Goal: Task Accomplishment & Management: Manage account settings

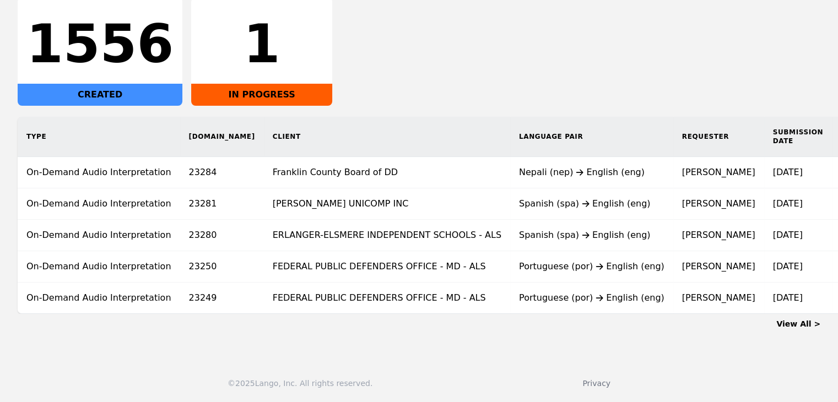
scroll to position [0, 95]
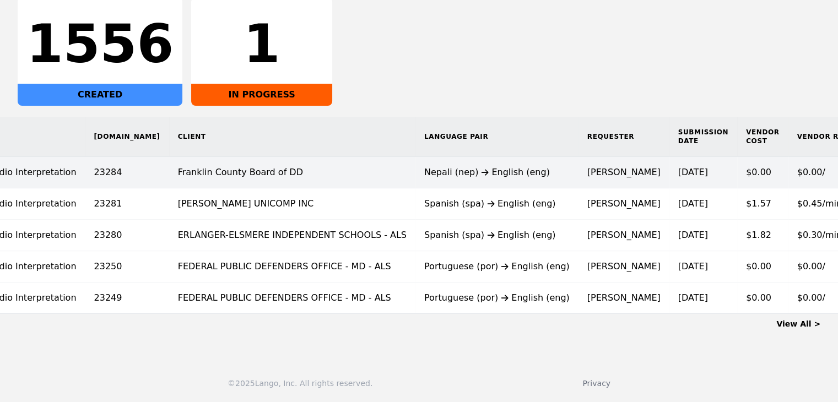
click at [678, 167] on time "9/2/2025" at bounding box center [693, 172] width 30 height 10
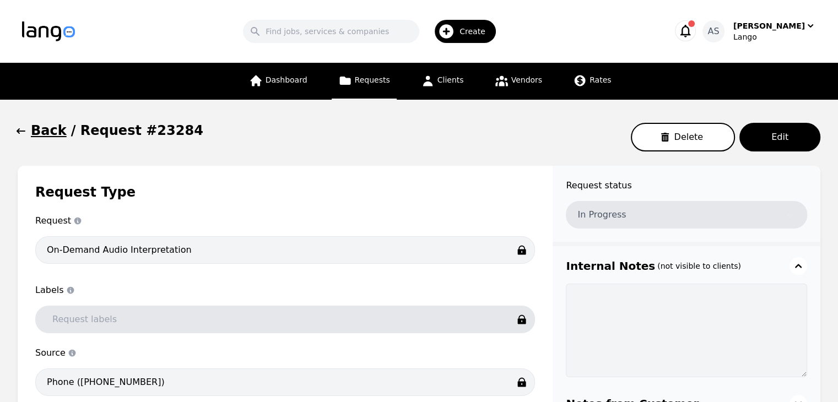
click at [26, 127] on button "Back" at bounding box center [42, 131] width 49 height 18
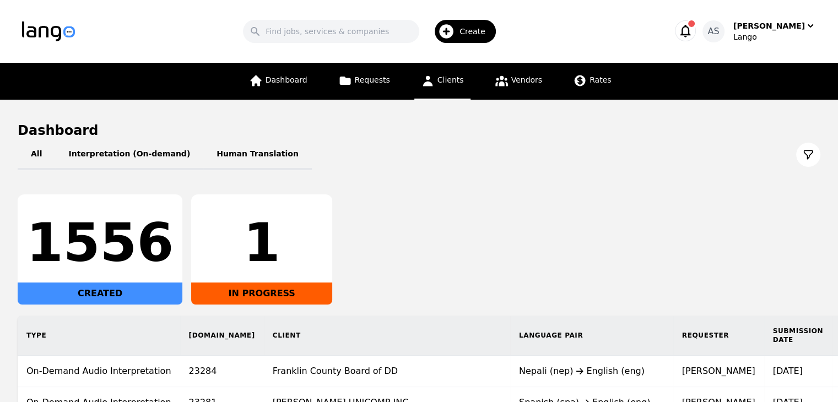
click at [456, 91] on link "Clients" at bounding box center [442, 81] width 56 height 37
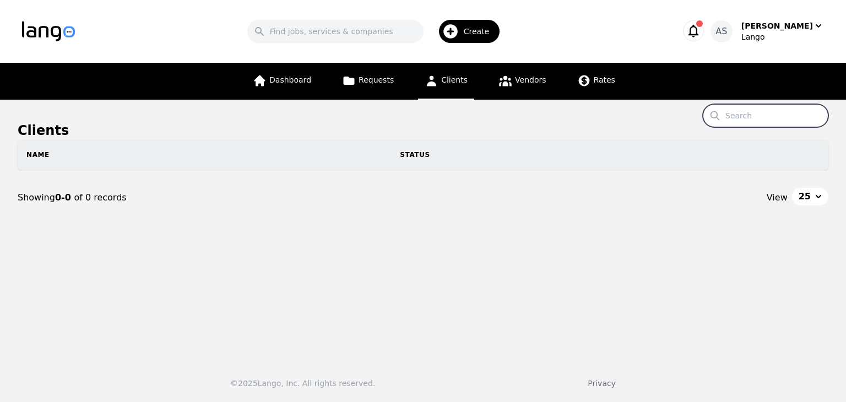
click at [752, 121] on input "Search" at bounding box center [766, 115] width 126 height 23
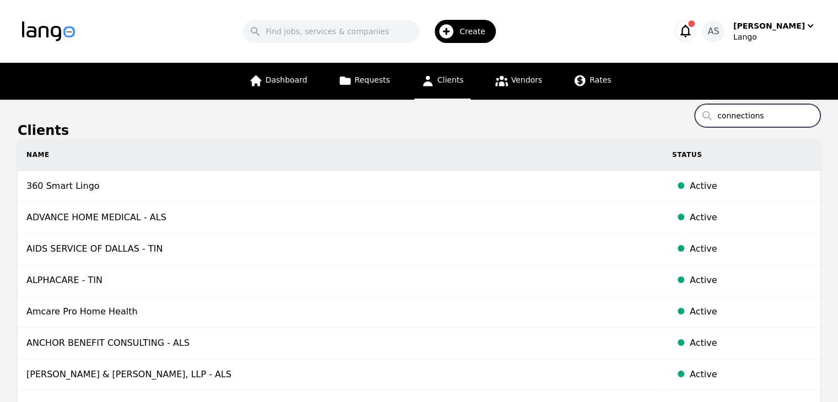
type input "connections"
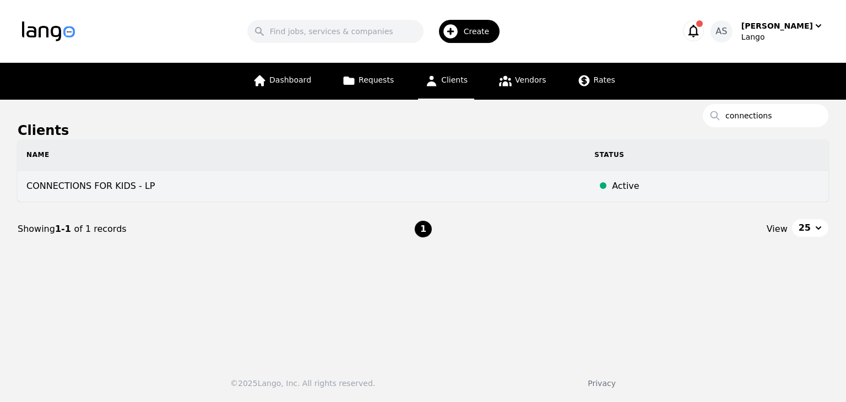
click at [472, 179] on td "CONNECTIONS FOR KIDS - LP" at bounding box center [302, 186] width 568 height 31
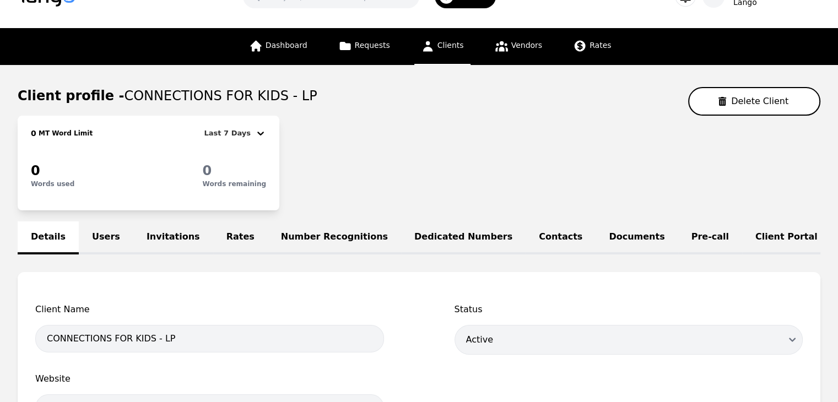
scroll to position [34, 0]
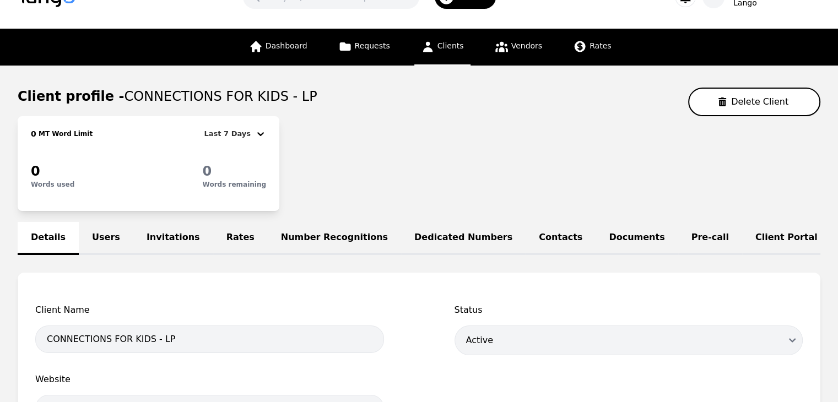
click at [449, 48] on span "Clients" at bounding box center [451, 45] width 26 height 9
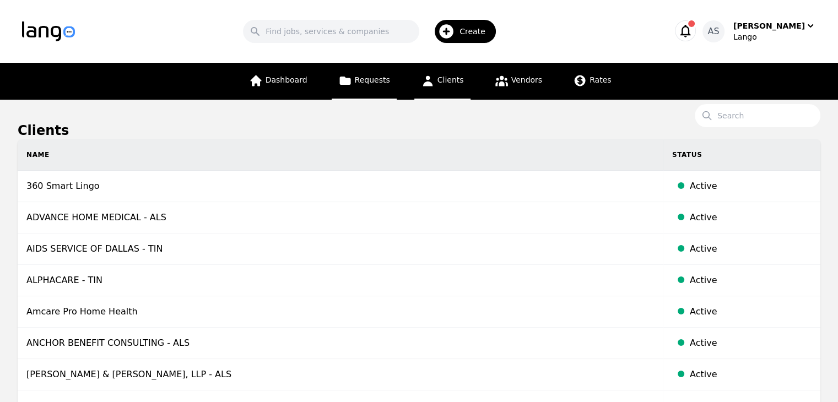
click at [371, 85] on link "Requests" at bounding box center [364, 81] width 65 height 37
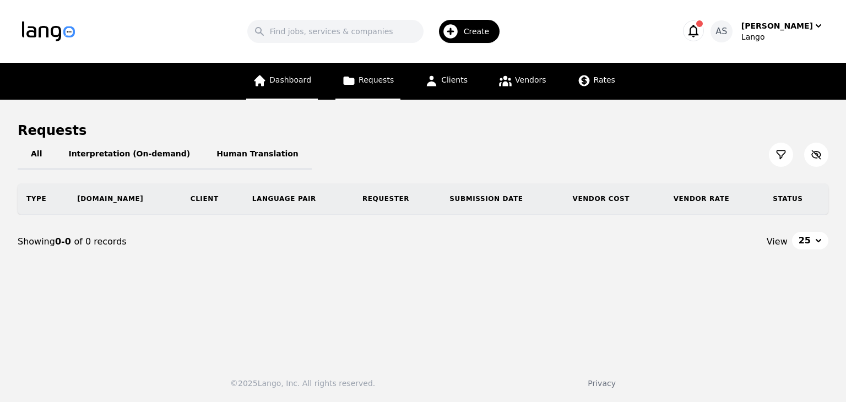
click at [307, 80] on span "Dashboard" at bounding box center [290, 79] width 42 height 9
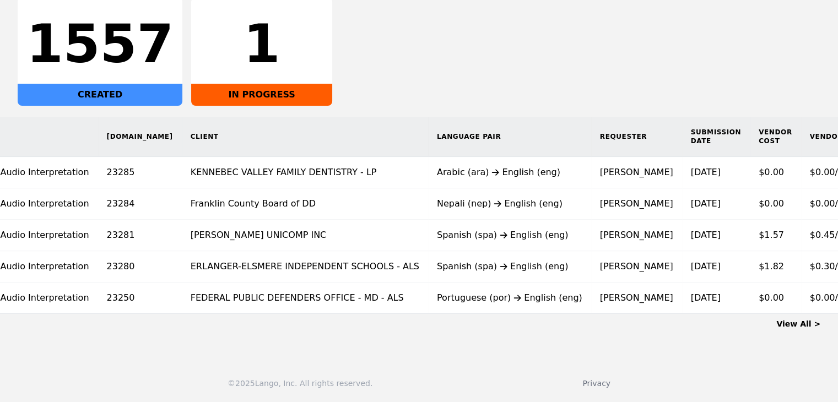
scroll to position [0, 93]
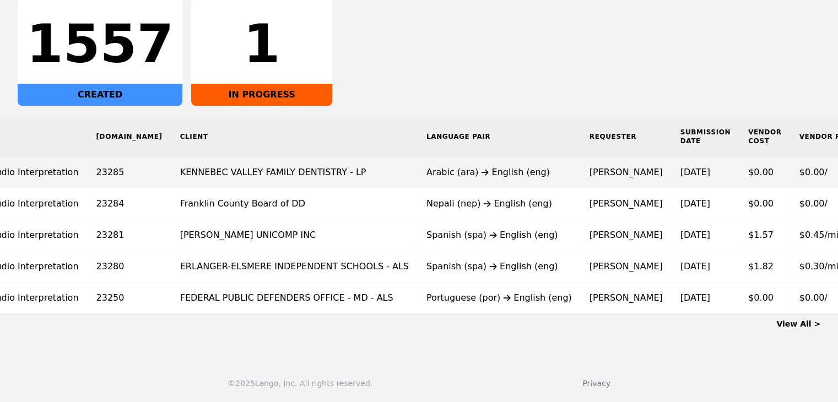
click at [426, 170] on div "Arabic (ara) English (eng)" at bounding box center [498, 172] width 145 height 13
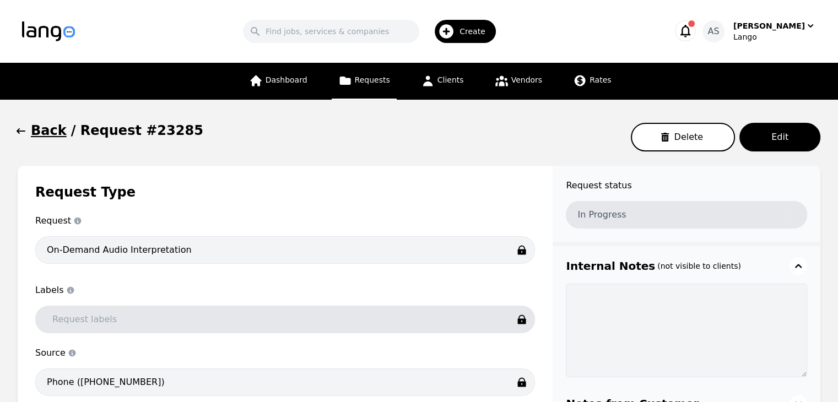
click at [25, 130] on icon "button" at bounding box center [20, 131] width 11 height 11
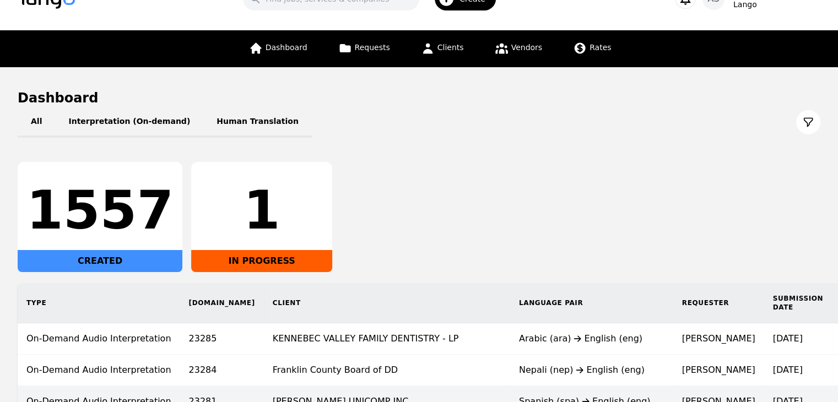
scroll to position [41, 0]
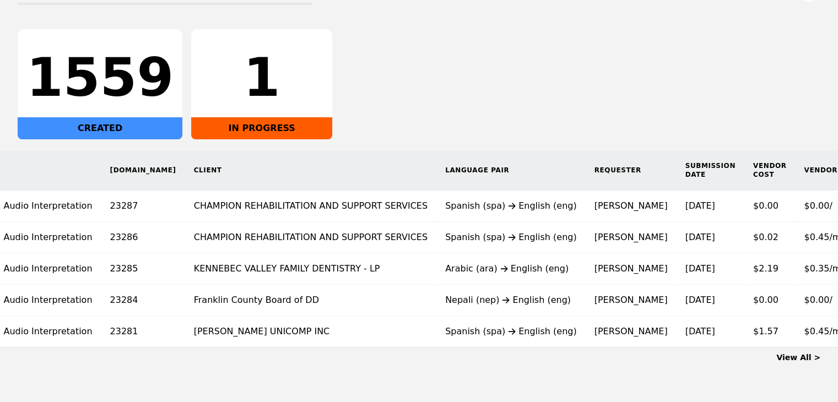
scroll to position [0, 89]
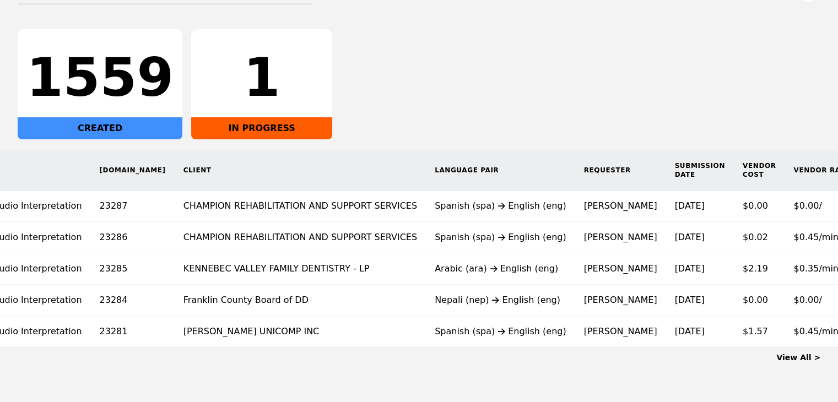
click at [810, 362] on link "View All >" at bounding box center [798, 357] width 44 height 9
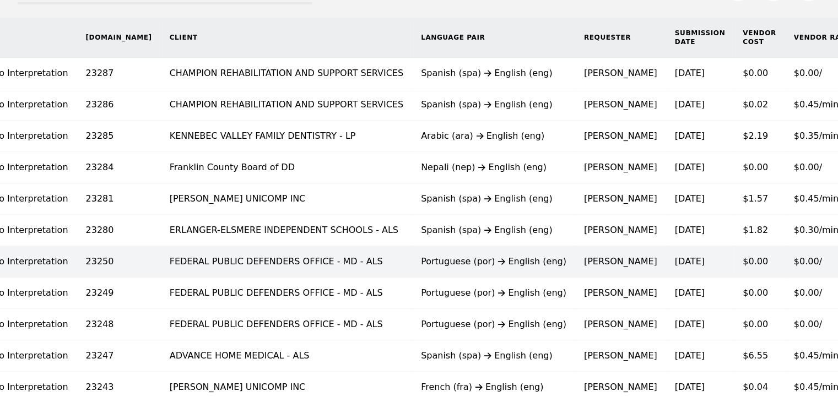
scroll to position [165, 0]
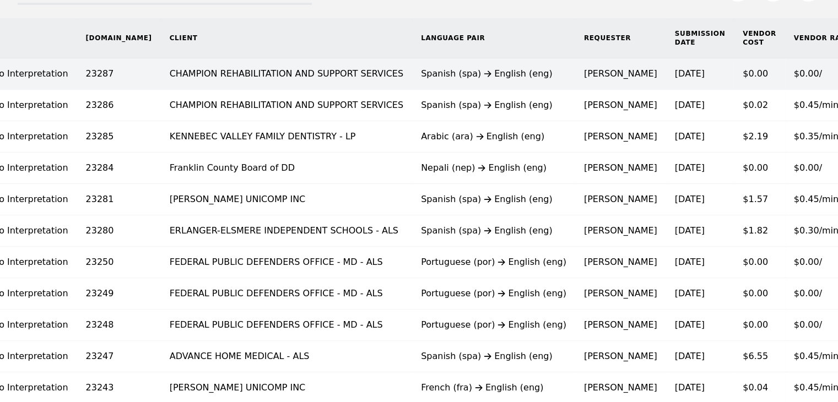
click at [421, 71] on div "Spanish (spa) English (eng)" at bounding box center [493, 73] width 145 height 13
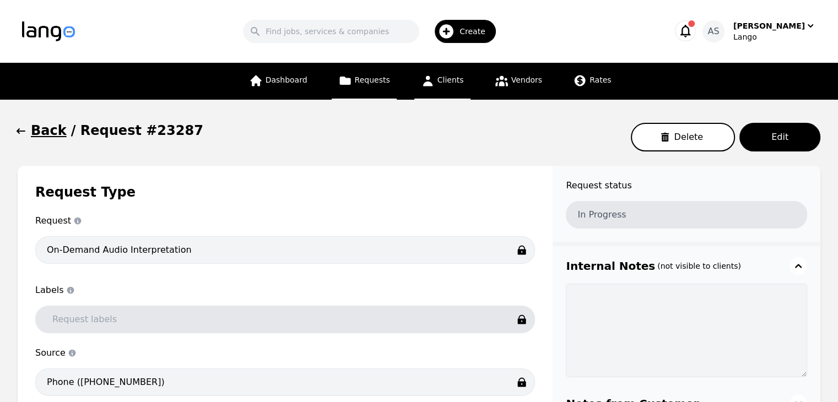
click at [461, 78] on link "Clients" at bounding box center [442, 81] width 56 height 37
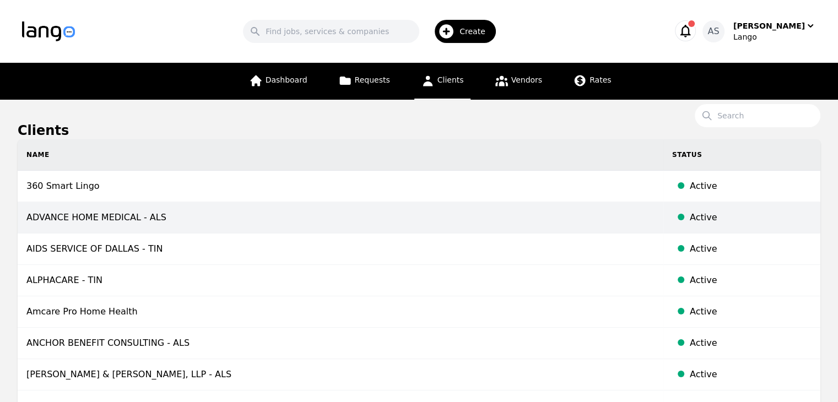
click at [100, 215] on td "ADVANCE HOME MEDICAL - ALS" at bounding box center [341, 217] width 646 height 31
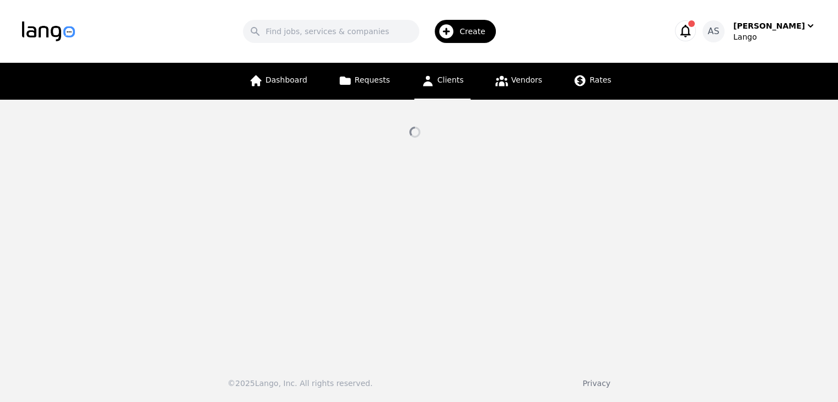
select select "active"
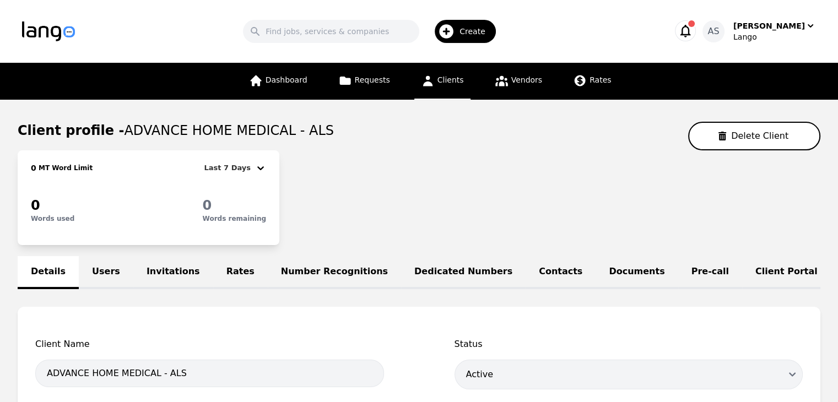
click at [222, 269] on link "Rates" at bounding box center [240, 272] width 55 height 33
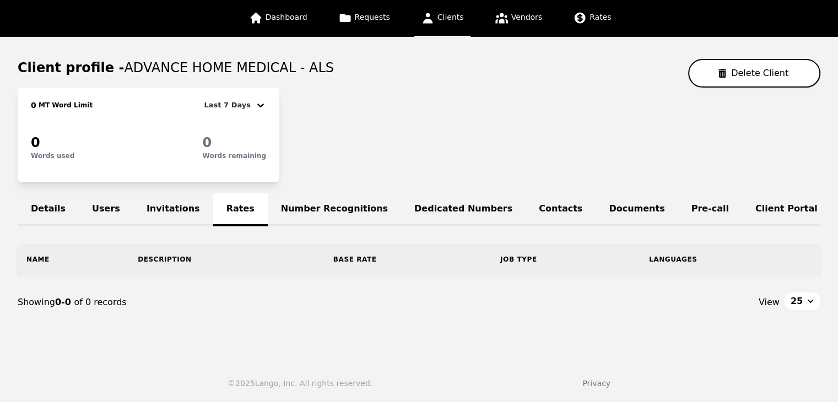
scroll to position [0, 87]
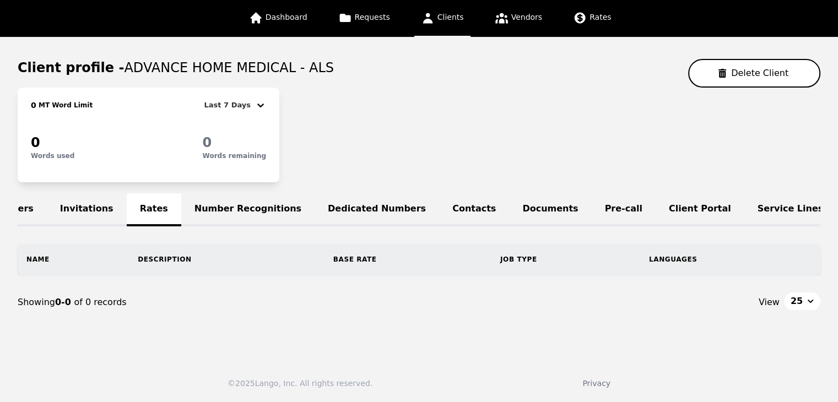
click at [744, 199] on link "Service Lines" at bounding box center [790, 209] width 93 height 33
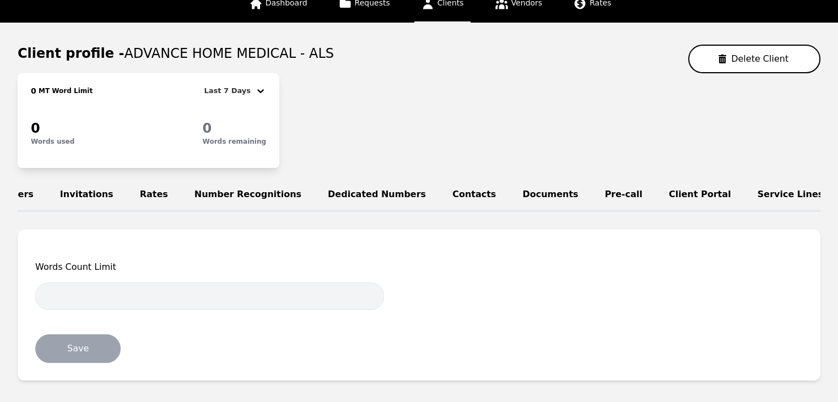
scroll to position [144, 0]
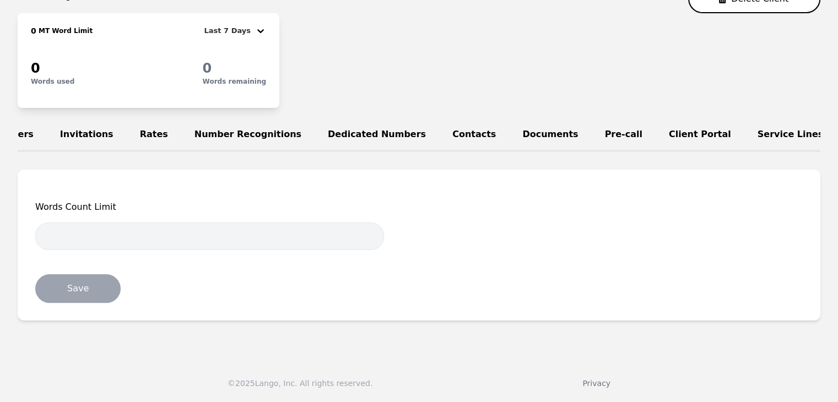
click at [656, 126] on link "Client Portal" at bounding box center [700, 135] width 89 height 33
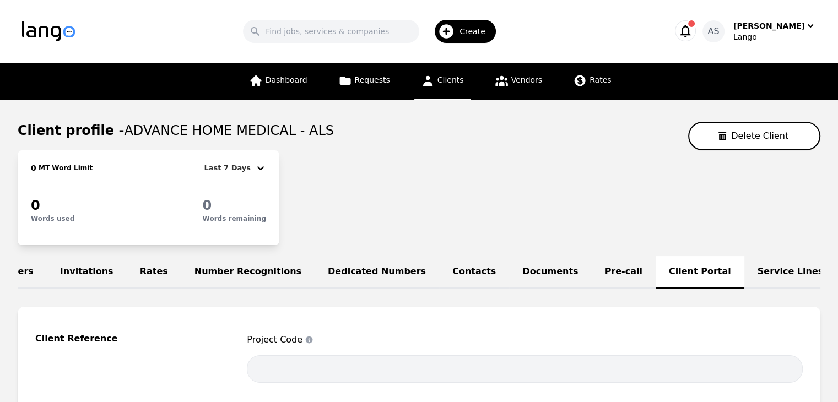
click at [592, 261] on link "Pre-call" at bounding box center [624, 272] width 64 height 33
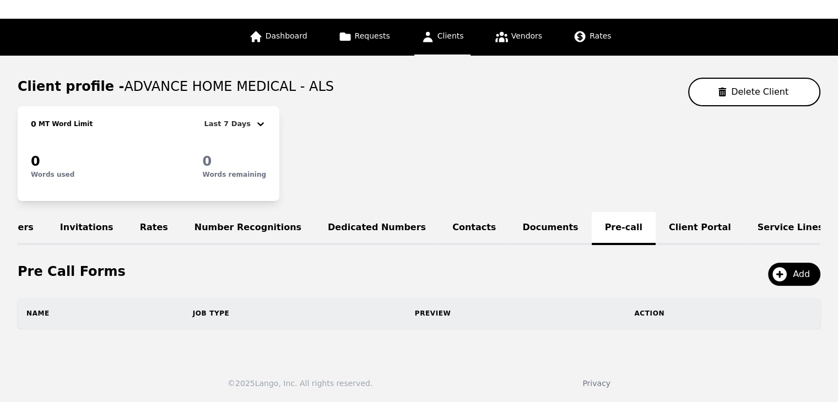
scroll to position [51, 0]
click at [509, 224] on link "Documents" at bounding box center [550, 228] width 82 height 33
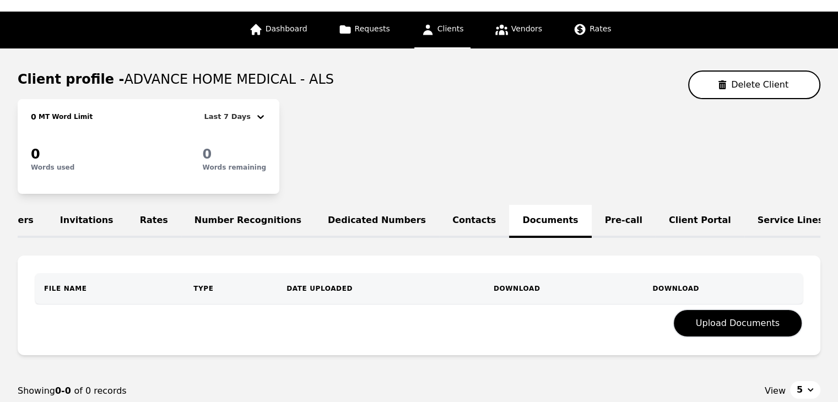
click at [439, 217] on link "Contacts" at bounding box center [474, 221] width 70 height 33
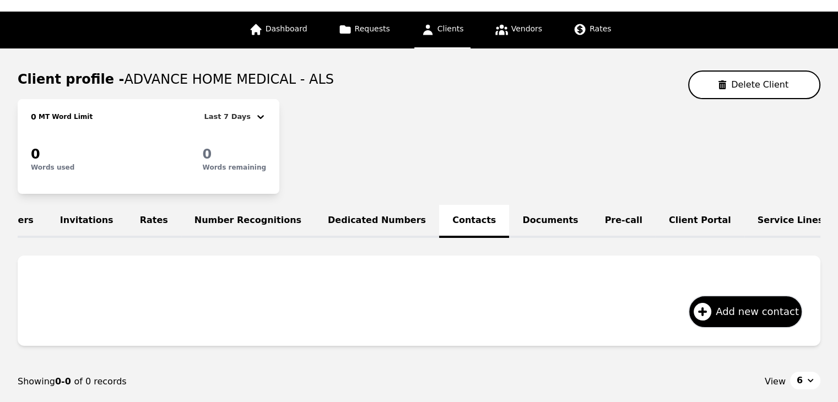
click at [351, 220] on link "Dedicated Numbers" at bounding box center [377, 221] width 125 height 33
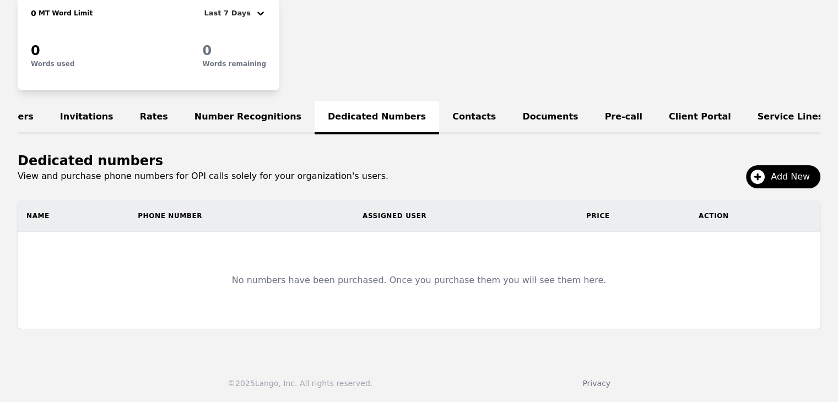
click at [210, 111] on link "Number Recognitions" at bounding box center [247, 117] width 133 height 33
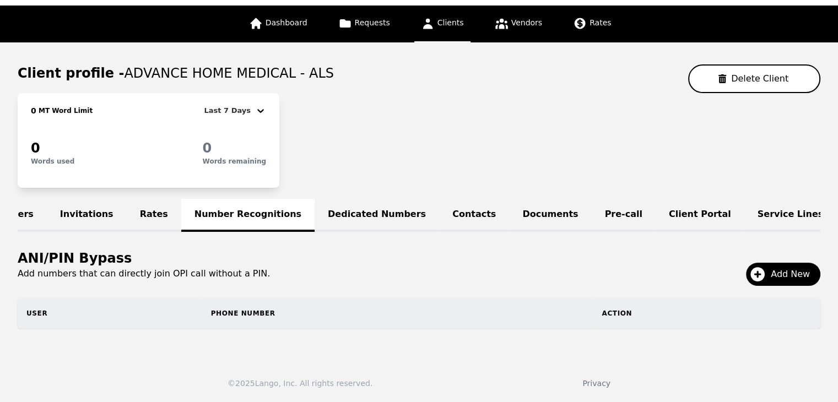
scroll to position [64, 0]
click at [127, 210] on link "Rates" at bounding box center [154, 215] width 55 height 33
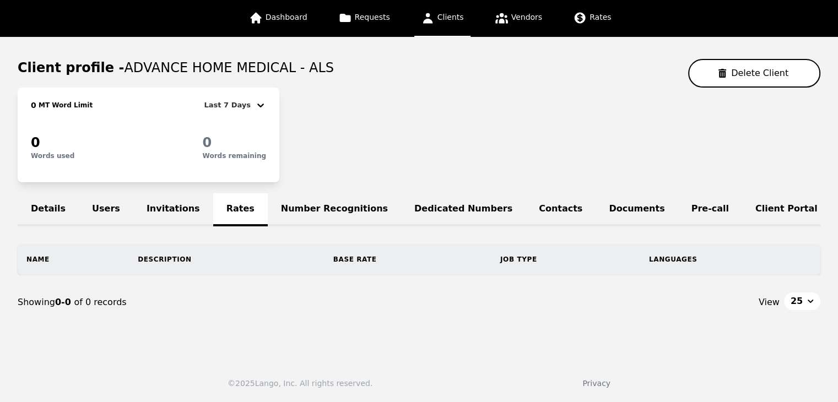
scroll to position [69, 0]
click at [118, 281] on nav "Showing 0-0 of 0 records View 25" at bounding box center [419, 303] width 803 height 54
click at [480, 280] on nav "Showing 0-0 of 0 records View 25" at bounding box center [419, 303] width 803 height 54
click at [606, 9] on link "Rates" at bounding box center [591, 18] width 51 height 37
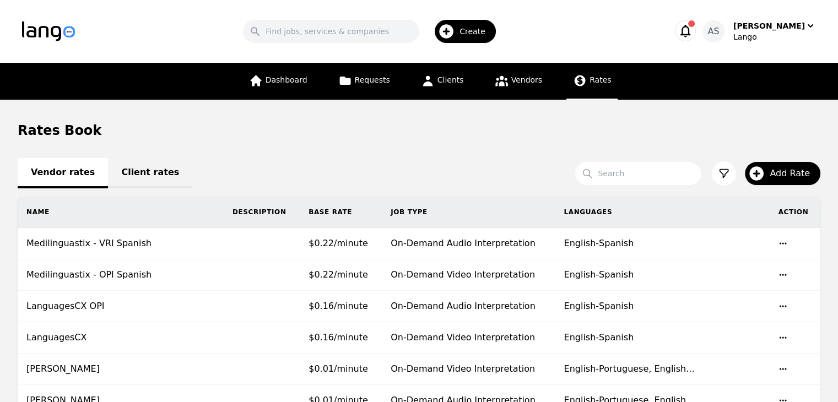
click at [118, 175] on link "Client rates" at bounding box center [150, 173] width 84 height 30
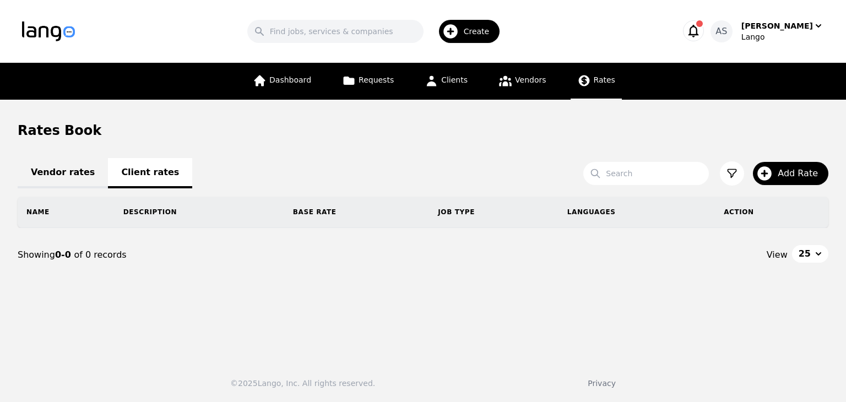
click at [585, 84] on icon at bounding box center [584, 81] width 14 height 14
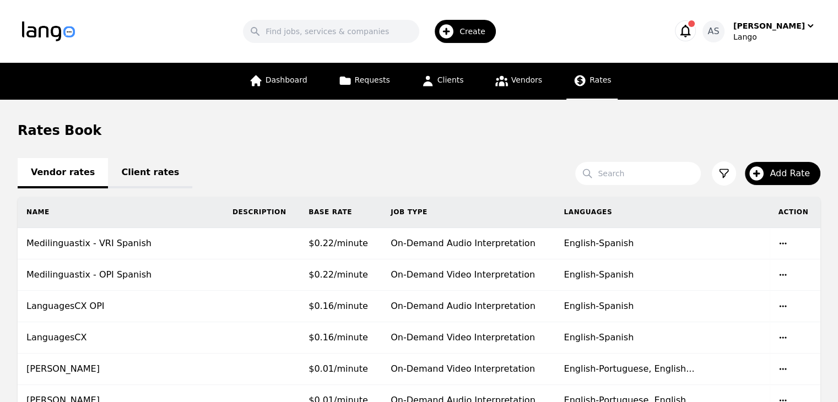
click at [128, 168] on link "Client rates" at bounding box center [150, 173] width 84 height 30
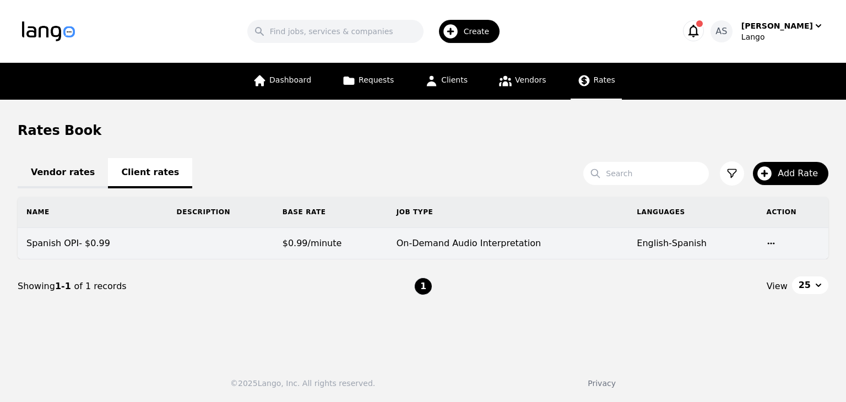
click at [361, 249] on td "$0.99/minute" at bounding box center [331, 243] width 114 height 31
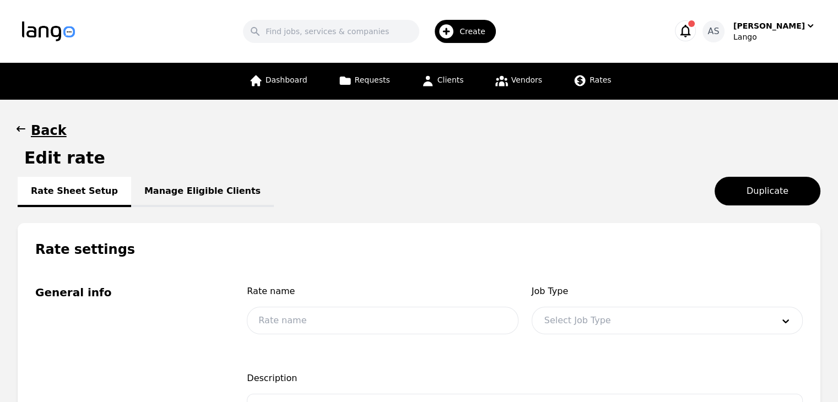
type input "Spanish OPI- $0.99"
type input "0.99"
click at [176, 193] on link "Manage Eligible Clients" at bounding box center [202, 192] width 143 height 30
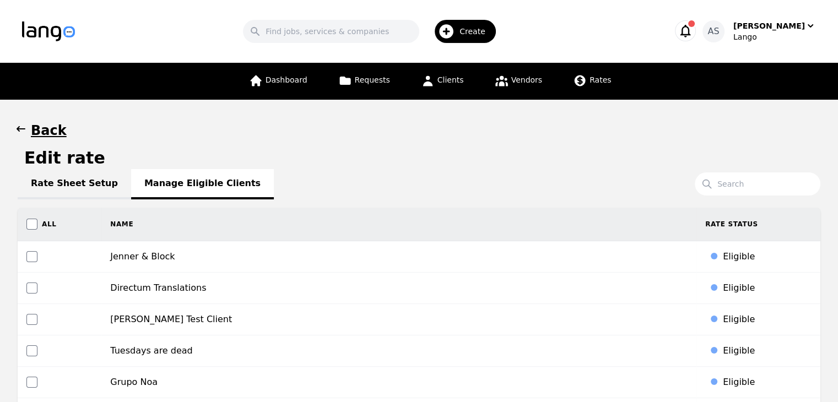
click at [83, 188] on link "Rate Sheet Setup" at bounding box center [75, 184] width 114 height 30
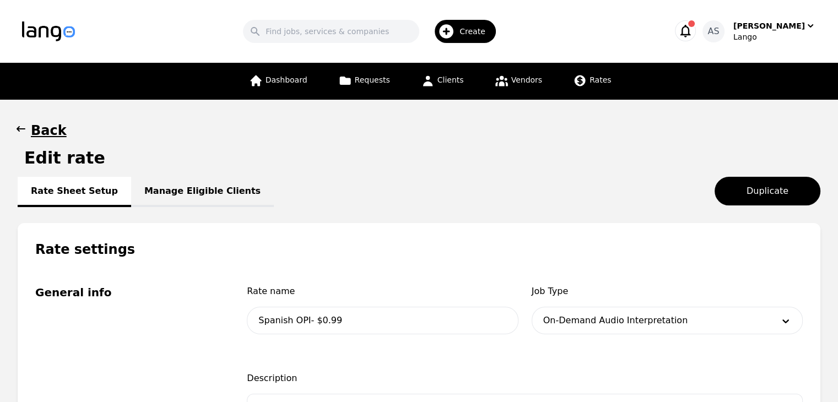
click at [29, 131] on button "Back" at bounding box center [42, 131] width 49 height 18
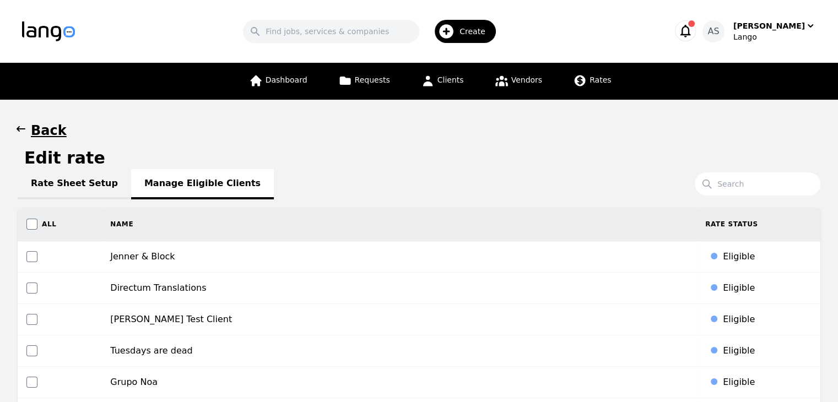
click at [29, 131] on button "Back" at bounding box center [42, 131] width 49 height 18
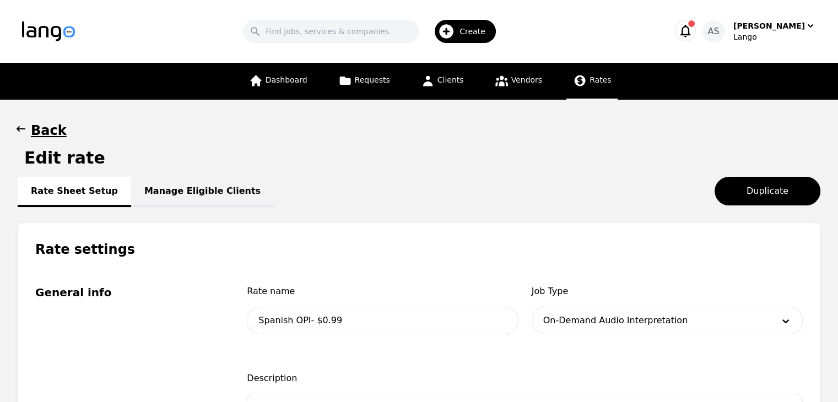
click at [584, 79] on link "Rates" at bounding box center [591, 81] width 51 height 37
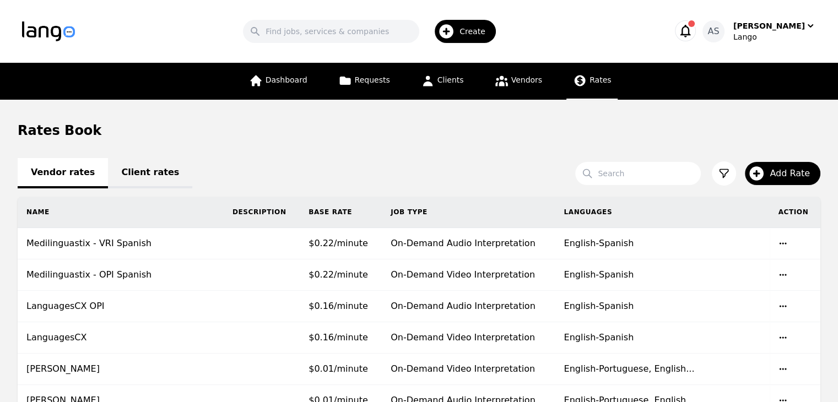
click at [143, 163] on link "Client rates" at bounding box center [150, 173] width 84 height 30
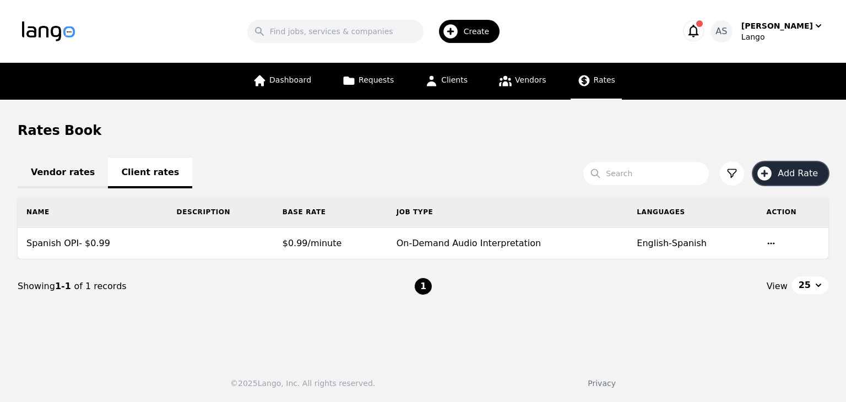
click at [796, 174] on span "Add Rate" at bounding box center [802, 173] width 48 height 13
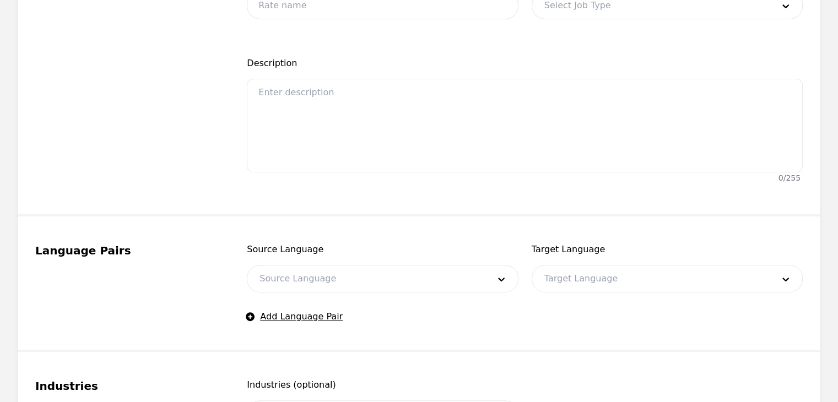
scroll to position [441, 0]
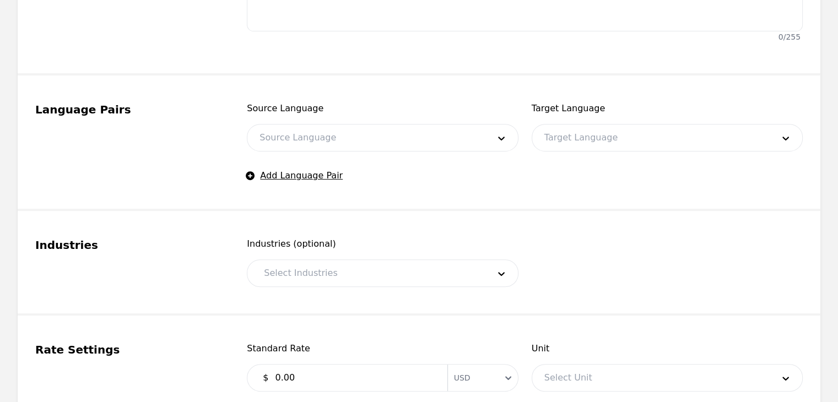
click at [631, 131] on div at bounding box center [650, 138] width 237 height 26
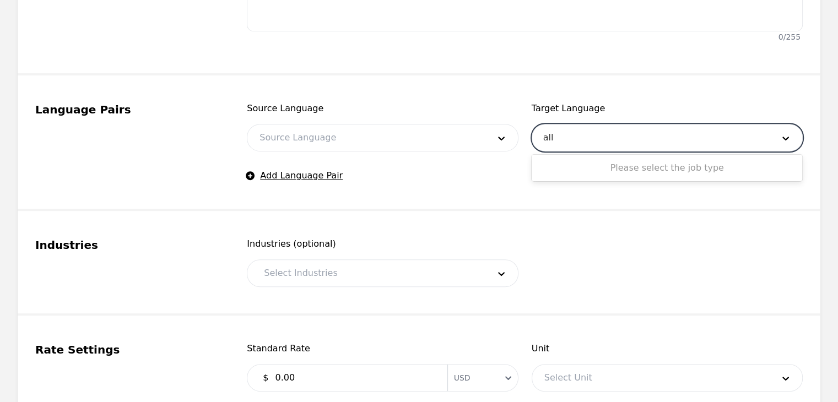
type input "all"
click at [674, 206] on fieldset "Language Pairs Source Language Source Language Target Language Use Up and Down …" at bounding box center [419, 143] width 803 height 136
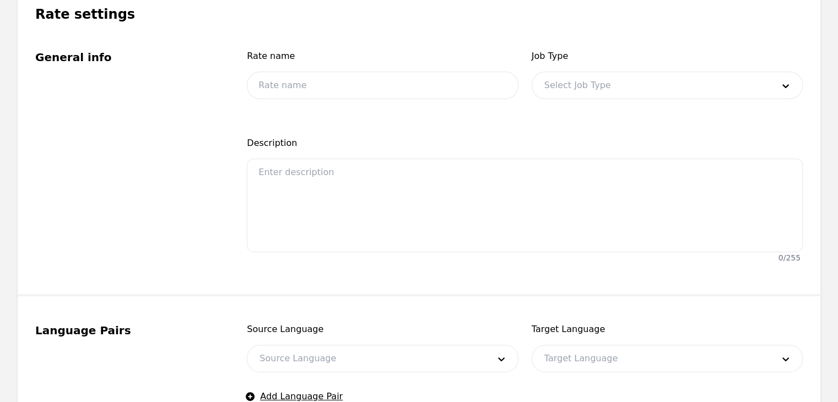
scroll to position [220, 0]
click at [617, 77] on div at bounding box center [650, 85] width 237 height 26
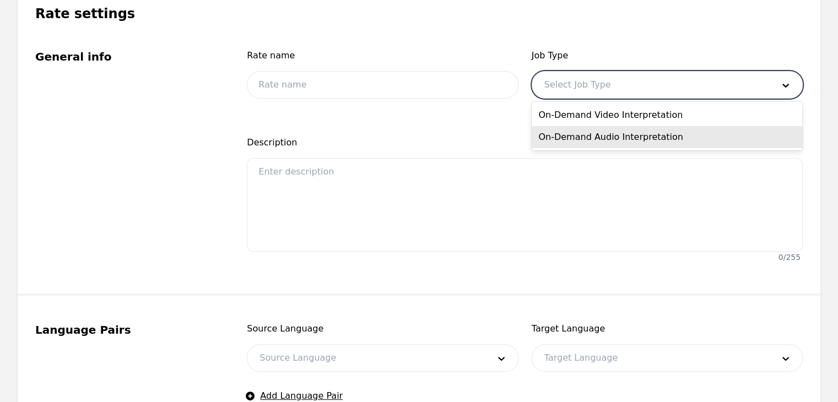
click at [611, 136] on div "On-Demand Audio Interpretation" at bounding box center [667, 137] width 271 height 22
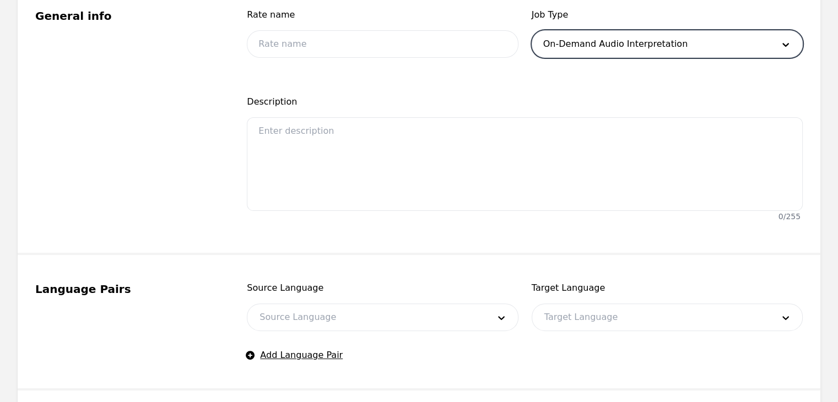
scroll to position [331, 0]
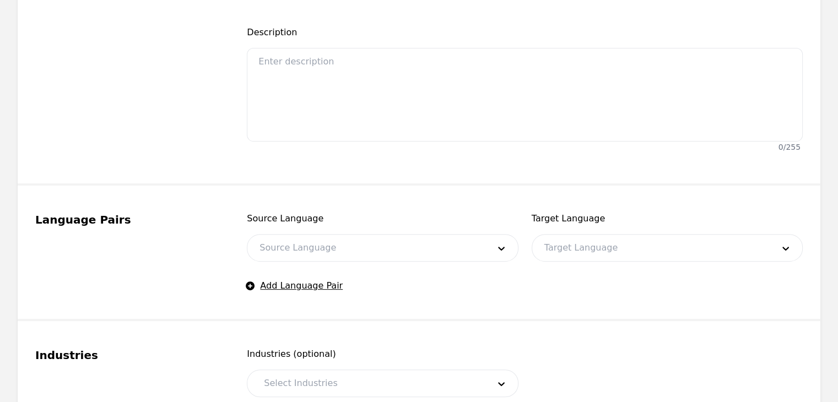
click at [664, 246] on div at bounding box center [650, 248] width 237 height 26
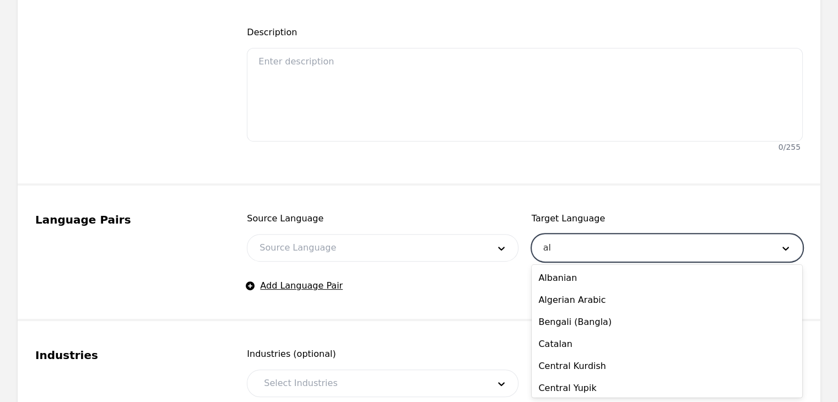
type input "a"
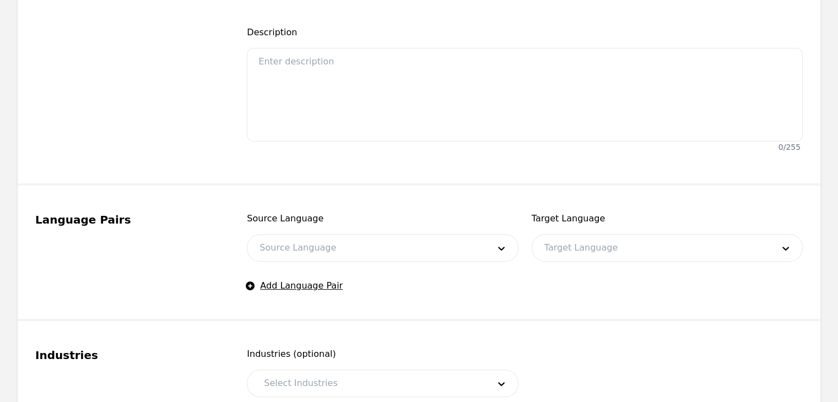
click at [661, 192] on fieldset "Language Pairs Source Language Source Language Target Language Target Language …" at bounding box center [419, 254] width 803 height 136
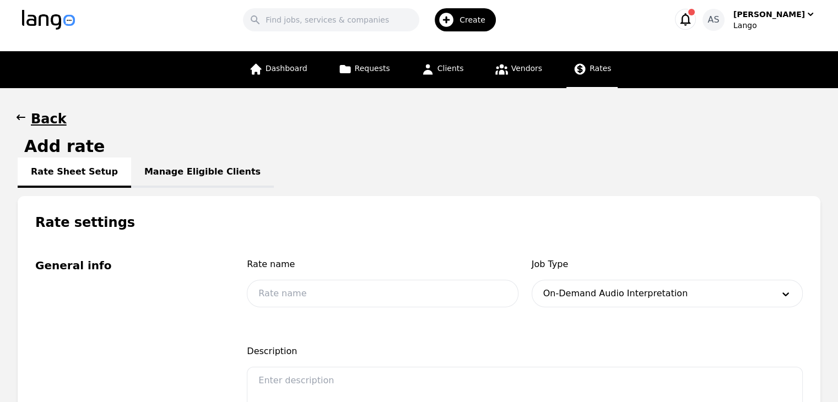
scroll to position [0, 0]
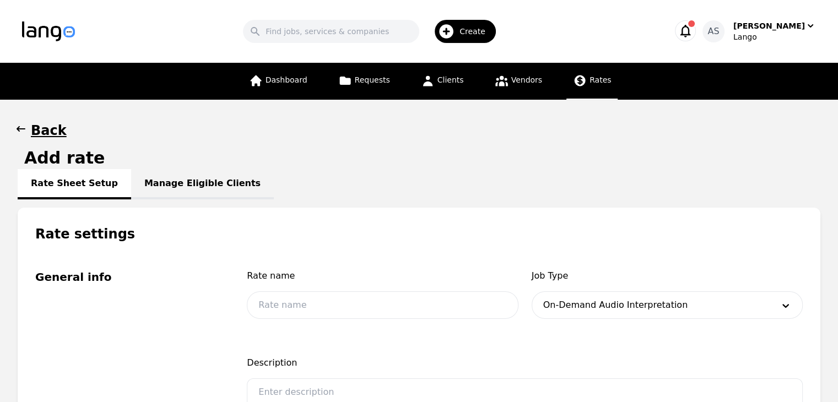
click at [20, 132] on icon "button" at bounding box center [20, 128] width 11 height 11
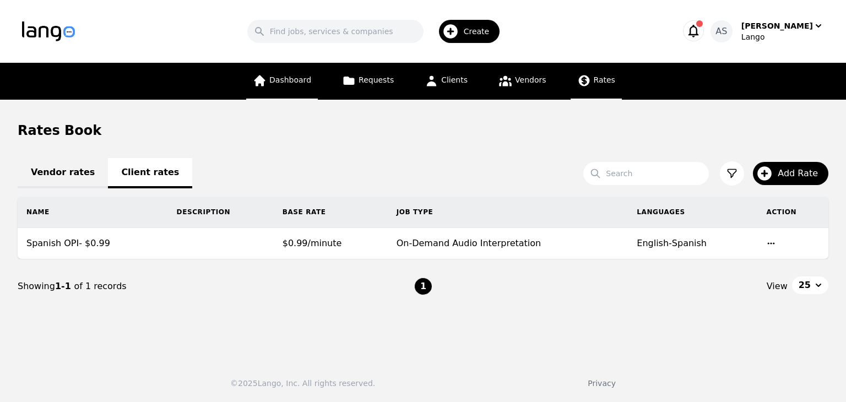
click at [286, 89] on link "Dashboard" at bounding box center [282, 81] width 72 height 37
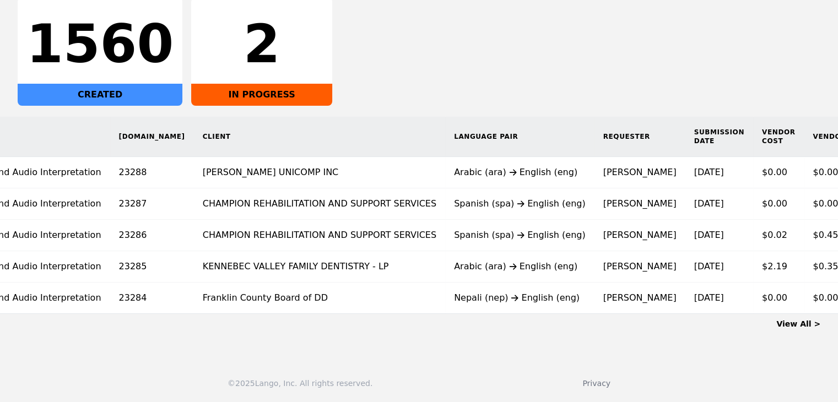
scroll to position [0, 89]
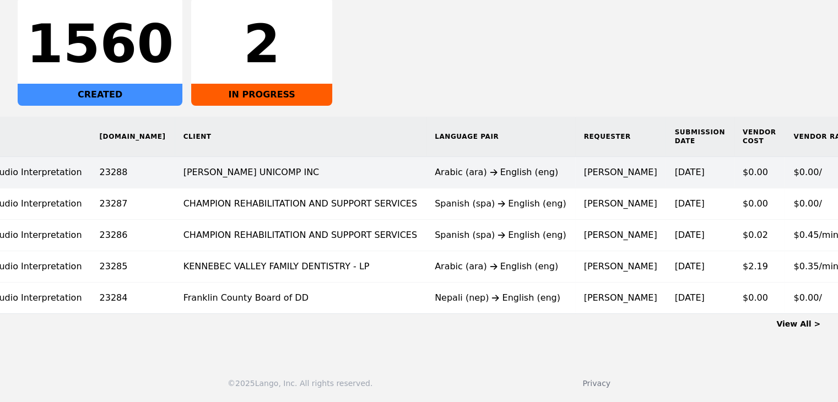
click at [321, 170] on td "SHEAKLEY UNICOMP INC" at bounding box center [300, 172] width 251 height 31
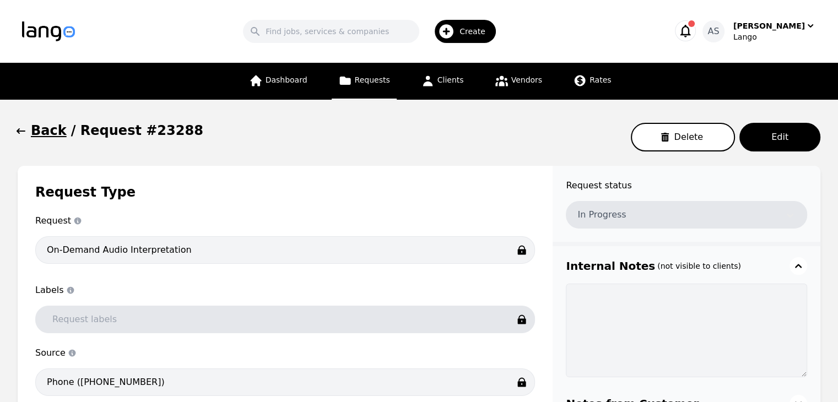
click at [25, 128] on icon "button" at bounding box center [20, 131] width 11 height 11
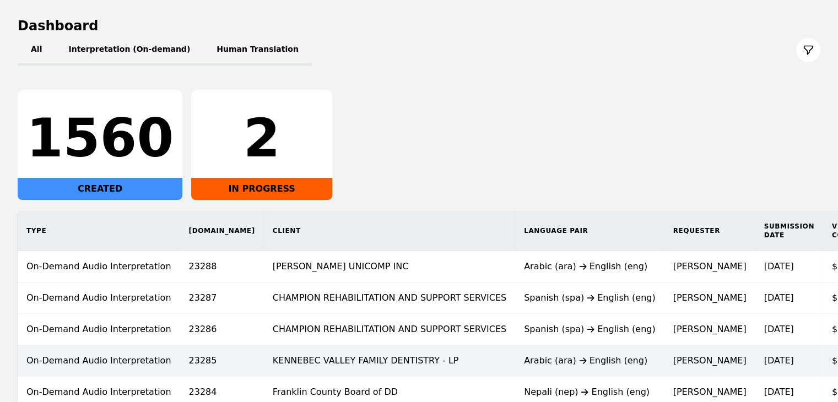
scroll to position [206, 0]
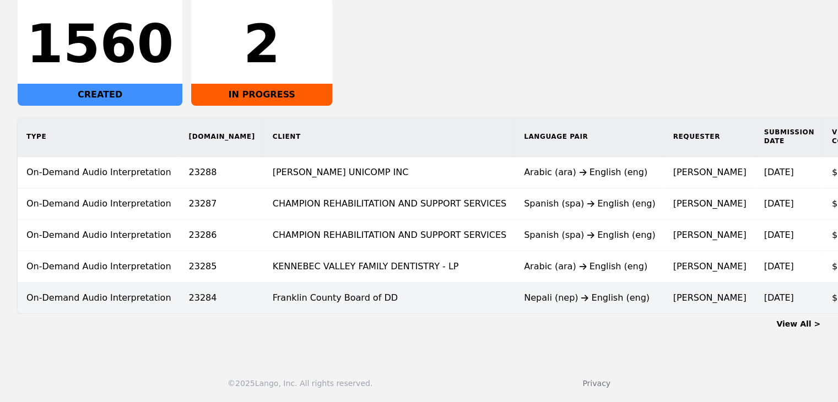
click at [524, 294] on div "Nepali (nep) English (eng)" at bounding box center [590, 297] width 132 height 13
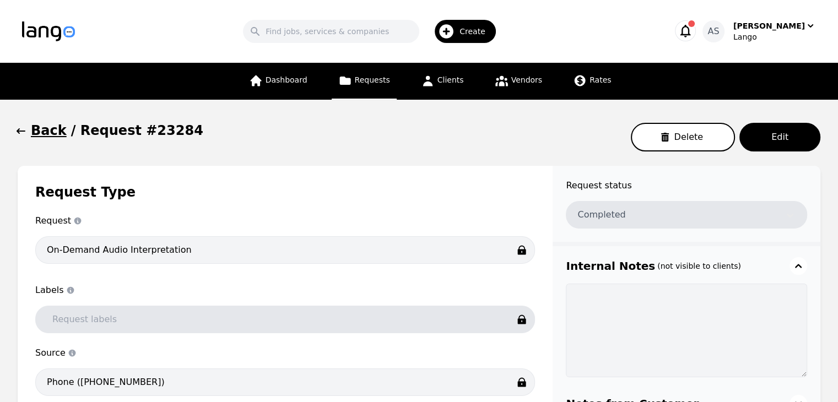
click at [15, 126] on icon "button" at bounding box center [20, 131] width 11 height 11
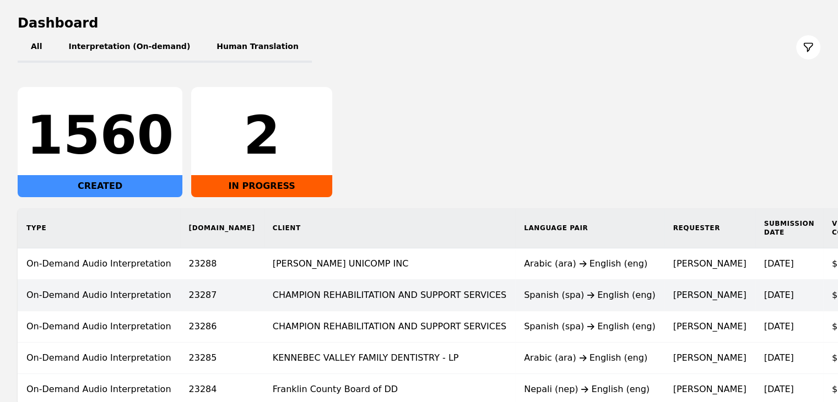
scroll to position [198, 0]
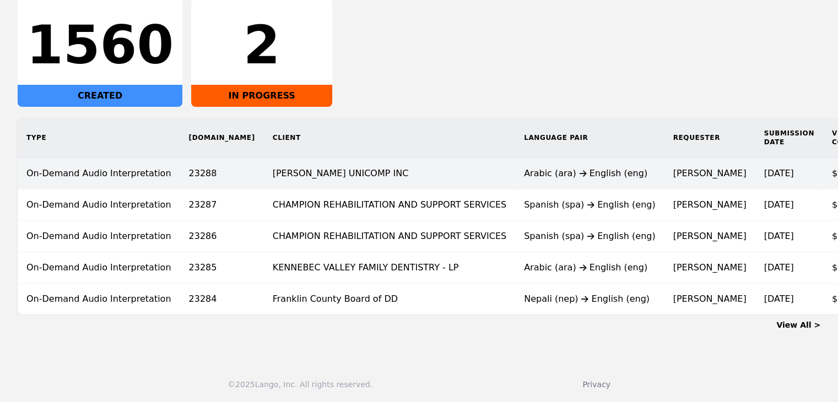
click at [515, 182] on td "Arabic (ara) English (eng)" at bounding box center [589, 173] width 149 height 31
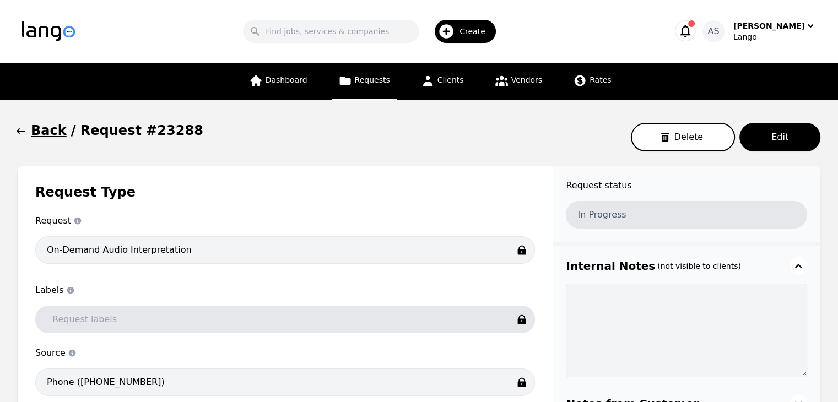
click at [20, 131] on icon "button" at bounding box center [20, 131] width 11 height 11
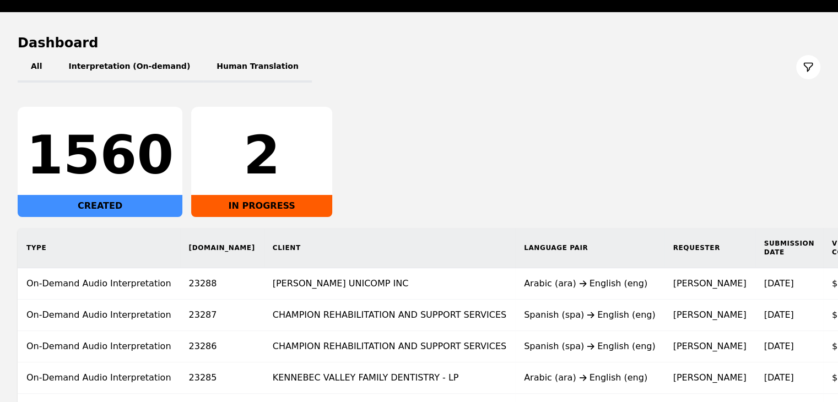
scroll to position [198, 0]
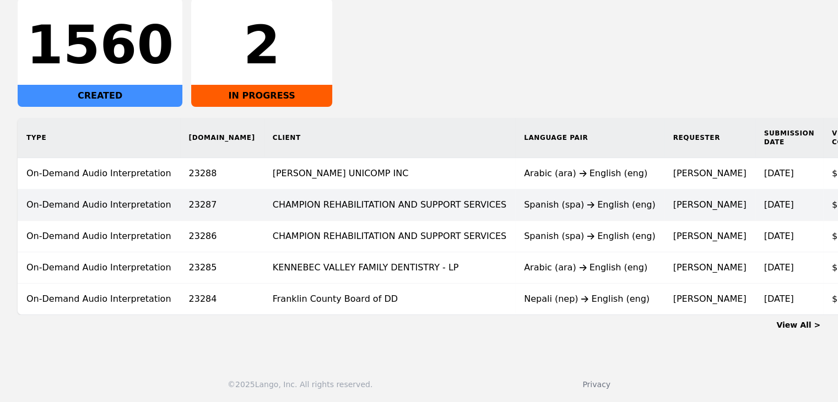
click at [524, 201] on div "Spanish (spa) English (eng)" at bounding box center [590, 204] width 132 height 13
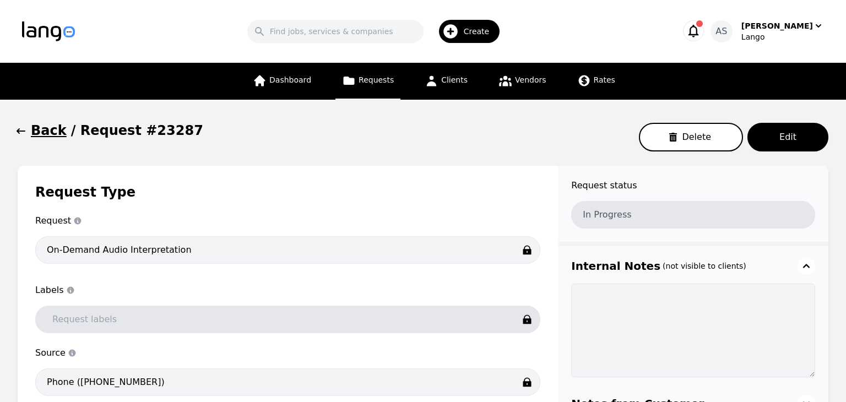
type input "00:00:00"
type input "$0.00"
type input "00:00:00"
type input "$0.00"
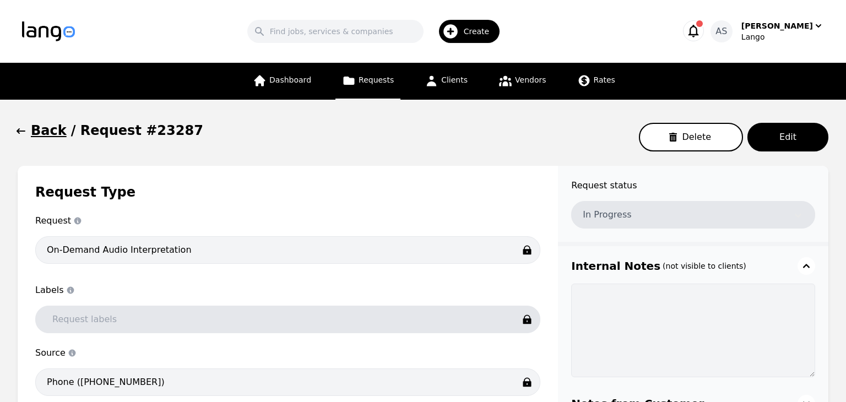
type input "$0.00"
click at [23, 125] on span "button" at bounding box center [20, 131] width 11 height 18
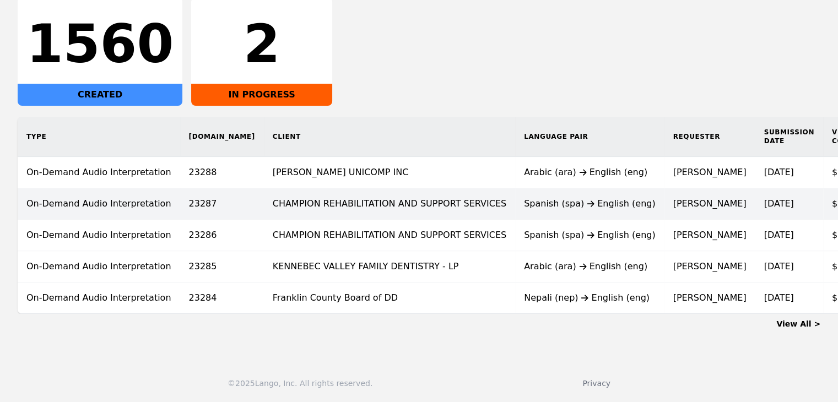
scroll to position [206, 0]
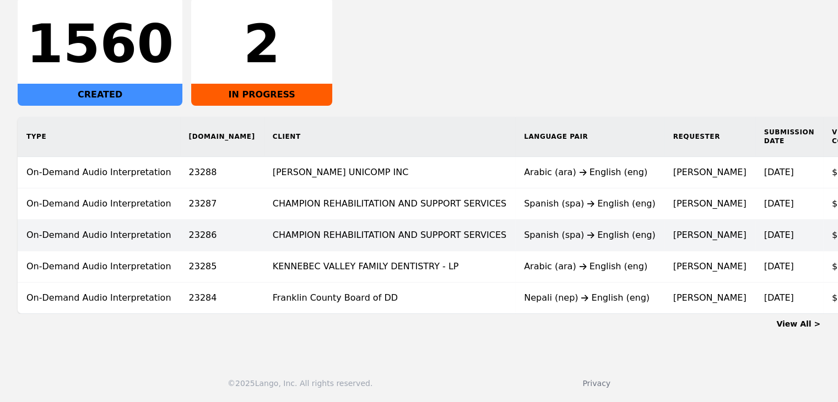
click at [524, 229] on div "Spanish (spa) English (eng)" at bounding box center [590, 235] width 132 height 13
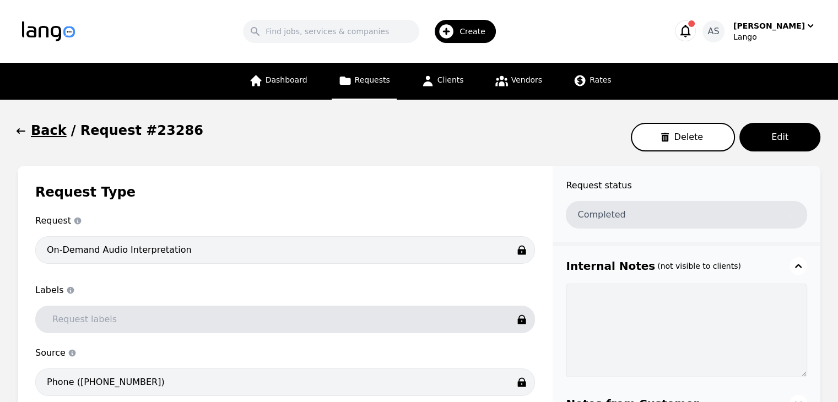
click at [18, 134] on icon "button" at bounding box center [20, 131] width 11 height 11
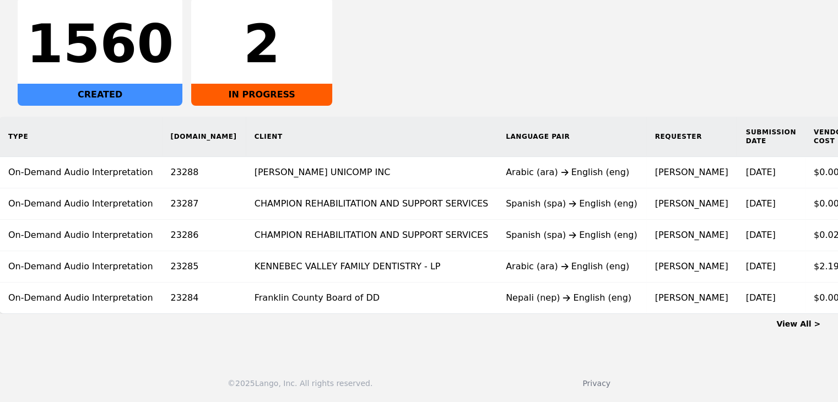
scroll to position [0, 89]
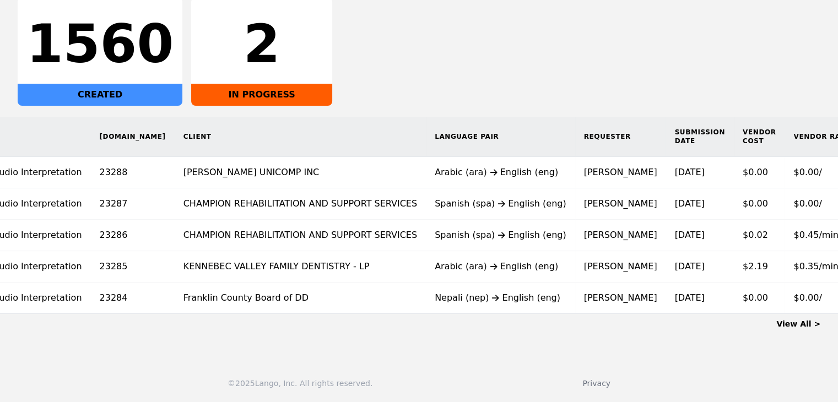
click at [800, 327] on link "View All >" at bounding box center [798, 324] width 44 height 9
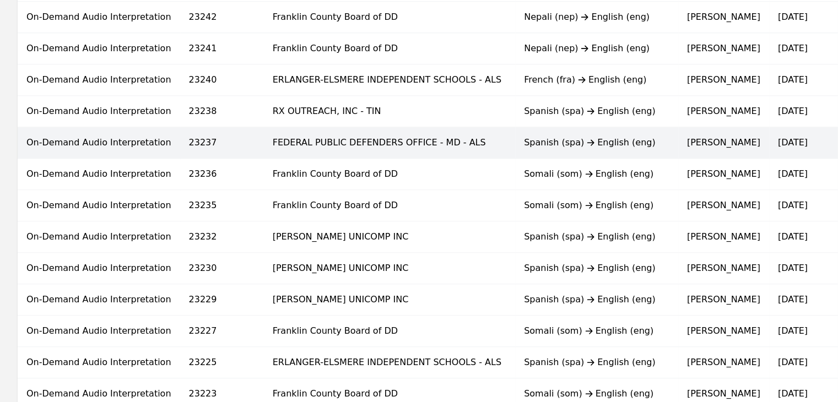
scroll to position [661, 0]
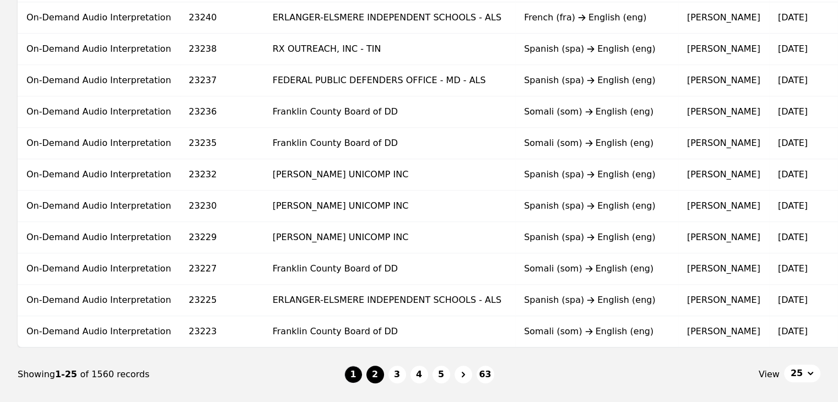
click at [374, 382] on button "2" at bounding box center [375, 375] width 18 height 18
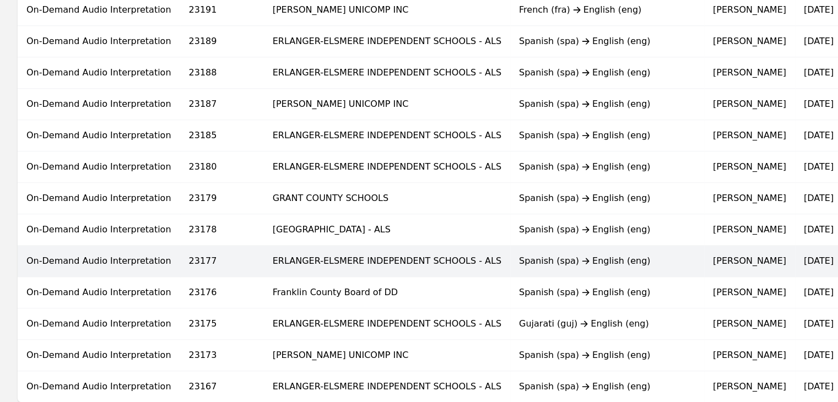
scroll to position [738, 0]
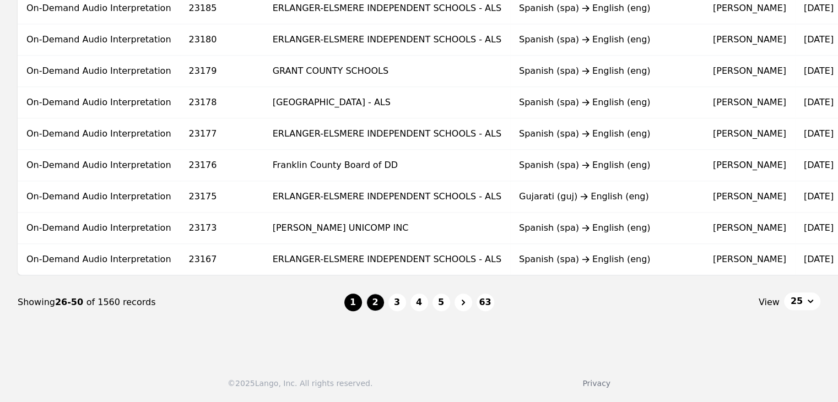
click at [359, 305] on button "1" at bounding box center [353, 303] width 18 height 18
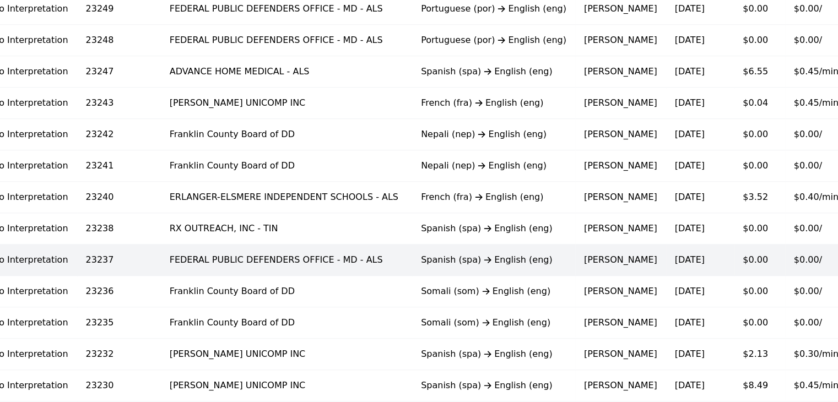
scroll to position [462, 0]
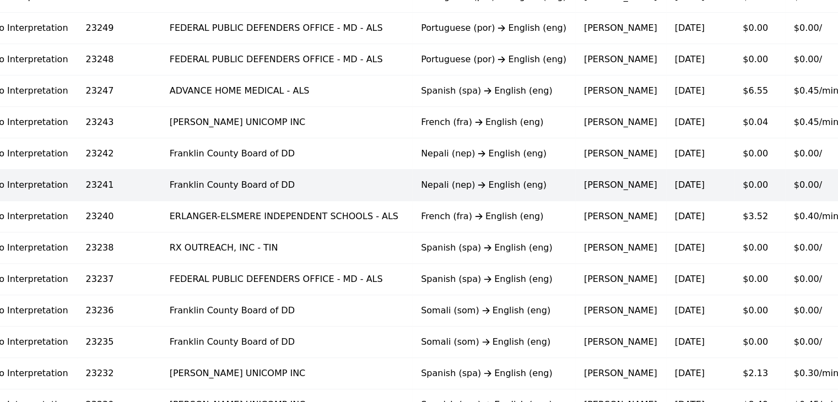
click at [575, 181] on td "Carey H" at bounding box center [620, 185] width 91 height 31
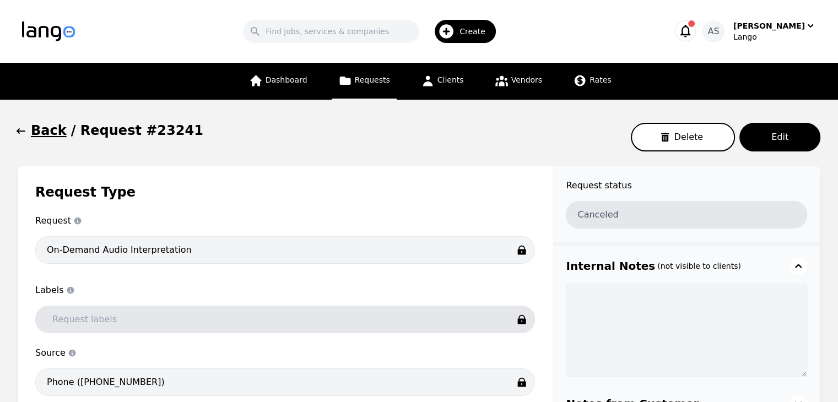
click at [18, 133] on icon "button" at bounding box center [21, 131] width 9 height 6
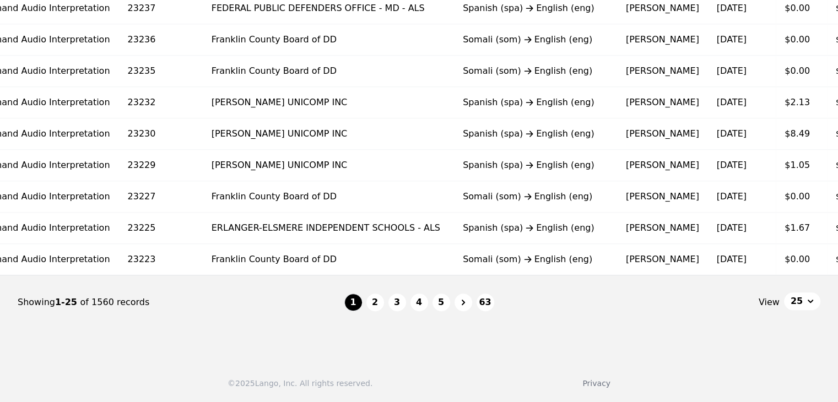
scroll to position [0, 103]
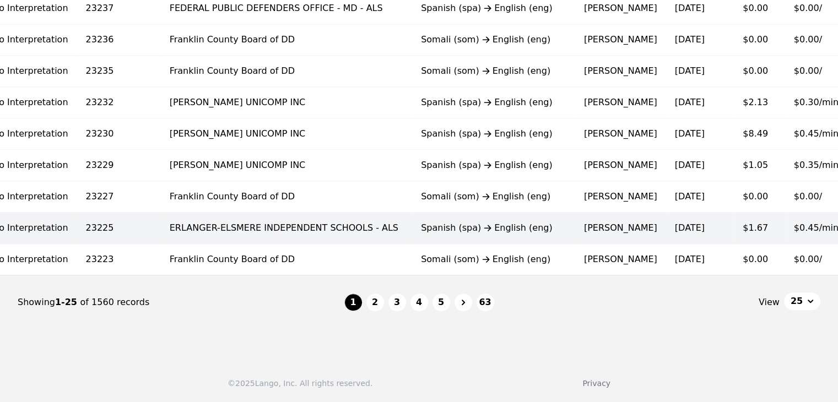
click at [441, 230] on td "Spanish (spa) English (eng)" at bounding box center [493, 228] width 163 height 31
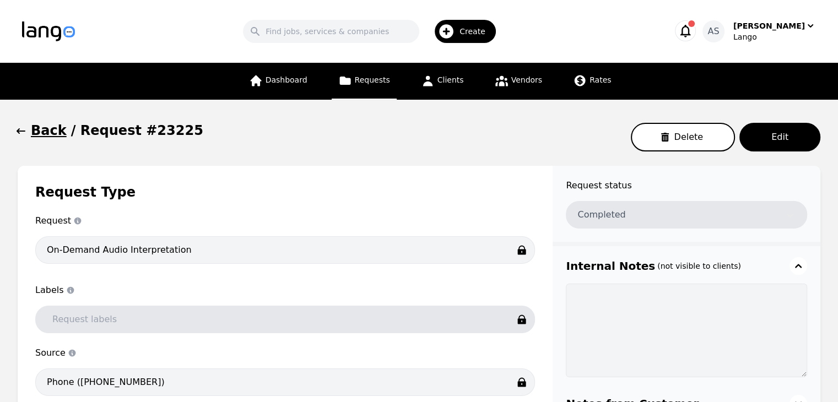
click at [25, 130] on icon "button" at bounding box center [20, 131] width 11 height 11
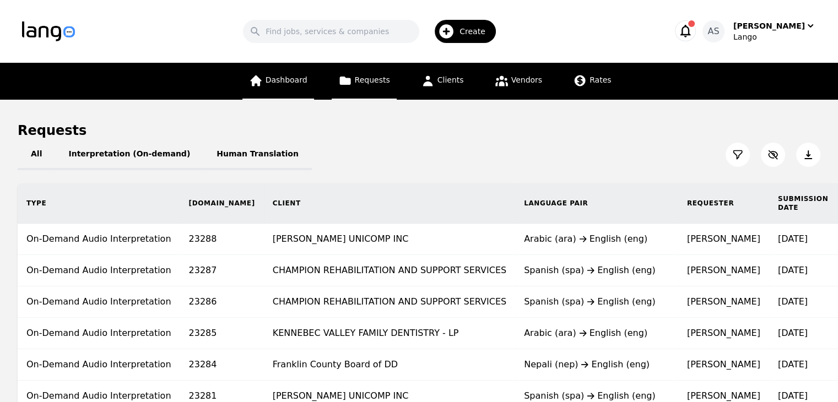
click at [285, 80] on span "Dashboard" at bounding box center [287, 79] width 42 height 9
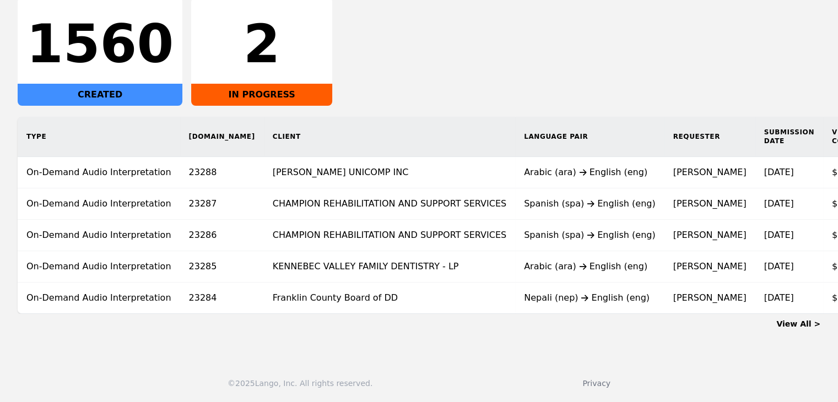
scroll to position [0, 89]
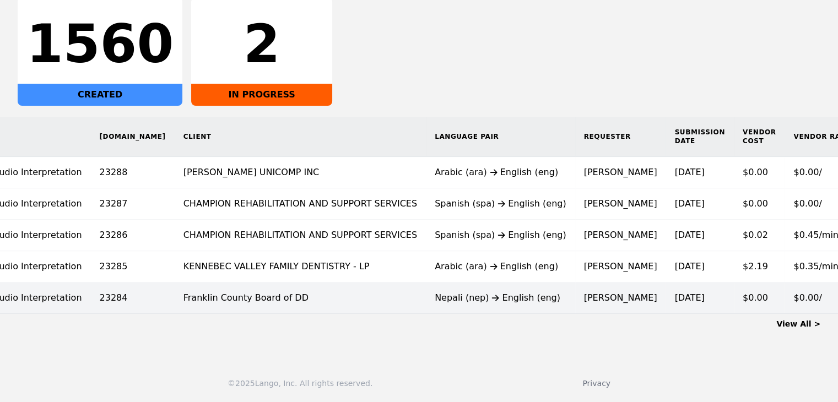
click at [575, 285] on td "Carey H" at bounding box center [620, 298] width 91 height 31
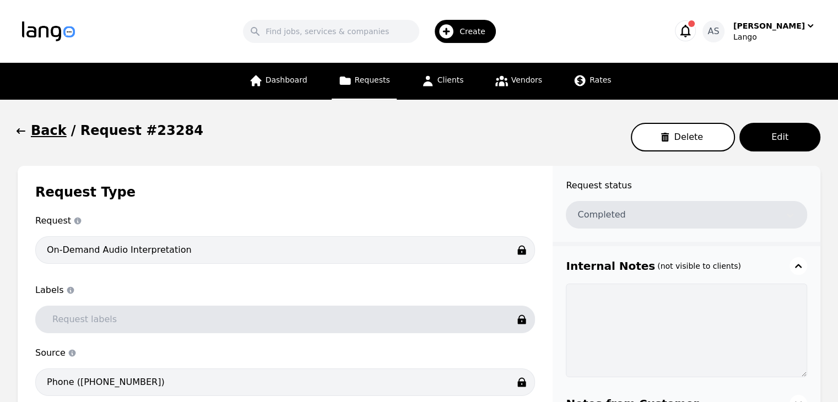
click at [29, 133] on button "Back" at bounding box center [42, 131] width 49 height 18
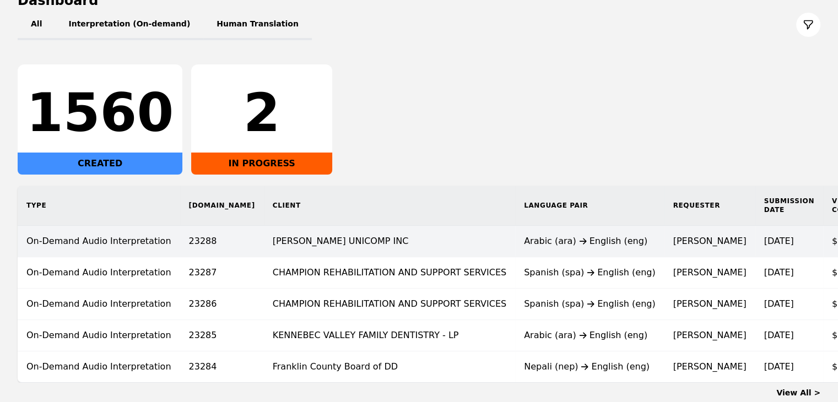
scroll to position [143, 0]
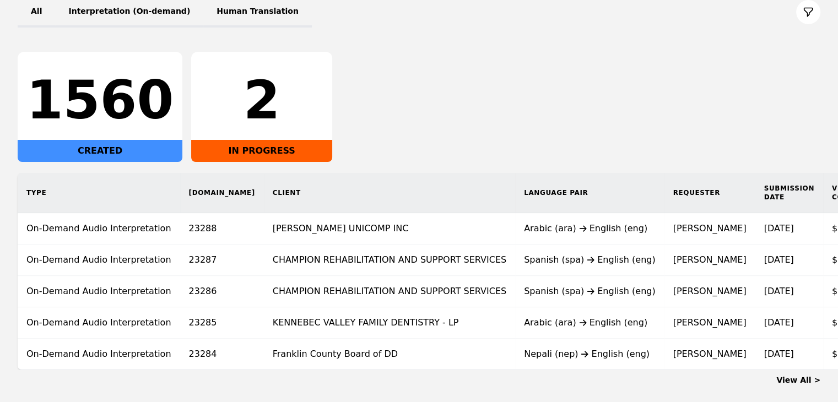
click at [515, 236] on td "Arabic (ara) English (eng)" at bounding box center [589, 228] width 149 height 31
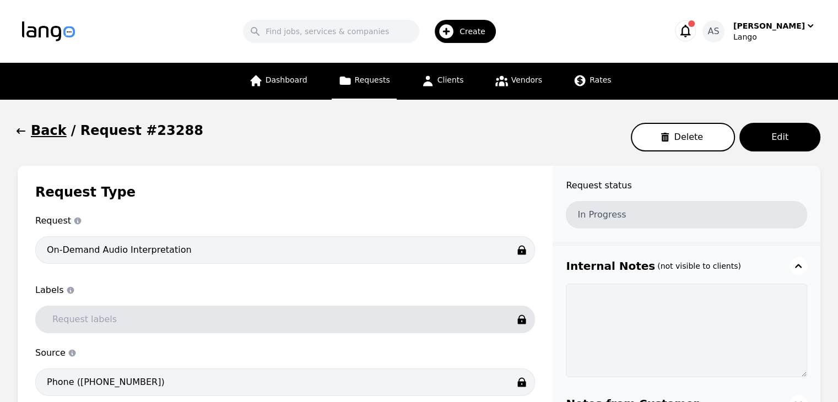
click at [29, 135] on button "Back" at bounding box center [42, 131] width 49 height 18
